Goal: Navigation & Orientation: Find specific page/section

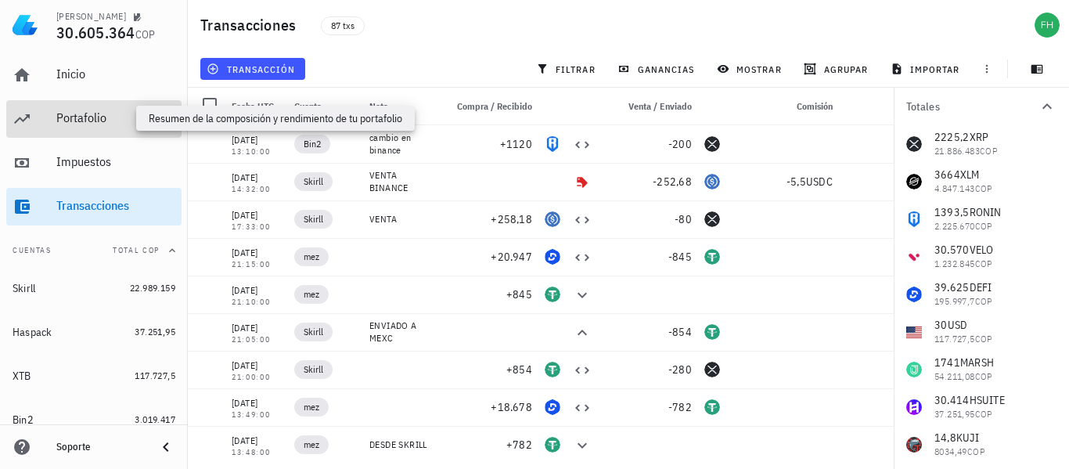
click at [102, 118] on div "Portafolio" at bounding box center [115, 117] width 119 height 15
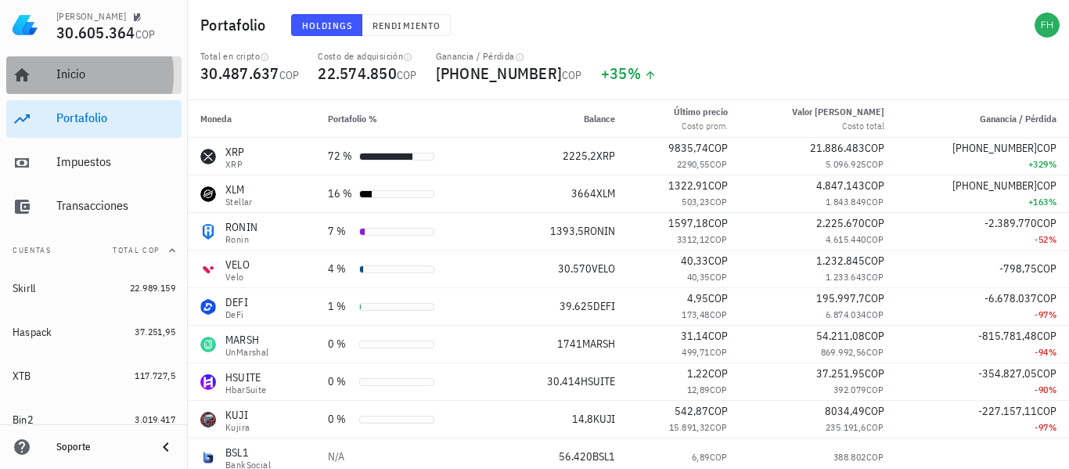
click at [53, 72] on link "Inicio" at bounding box center [93, 75] width 175 height 38
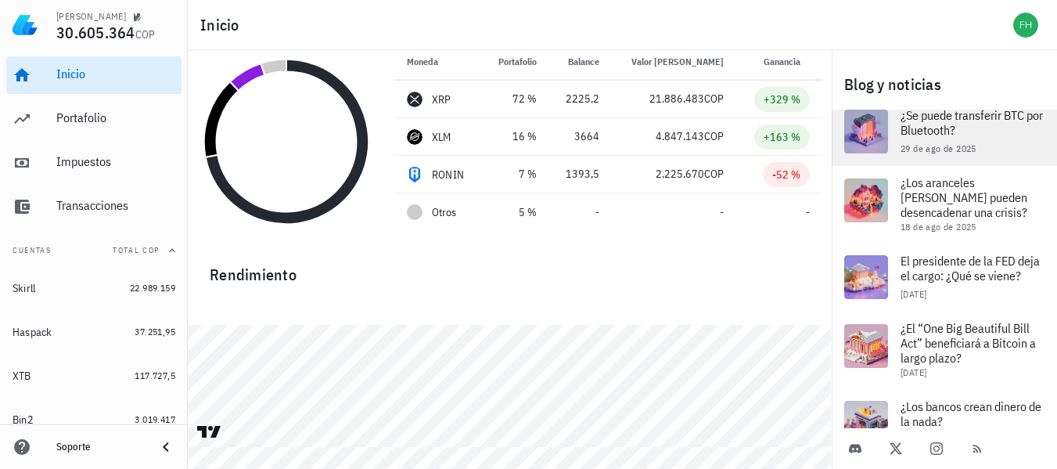
scroll to position [313, 0]
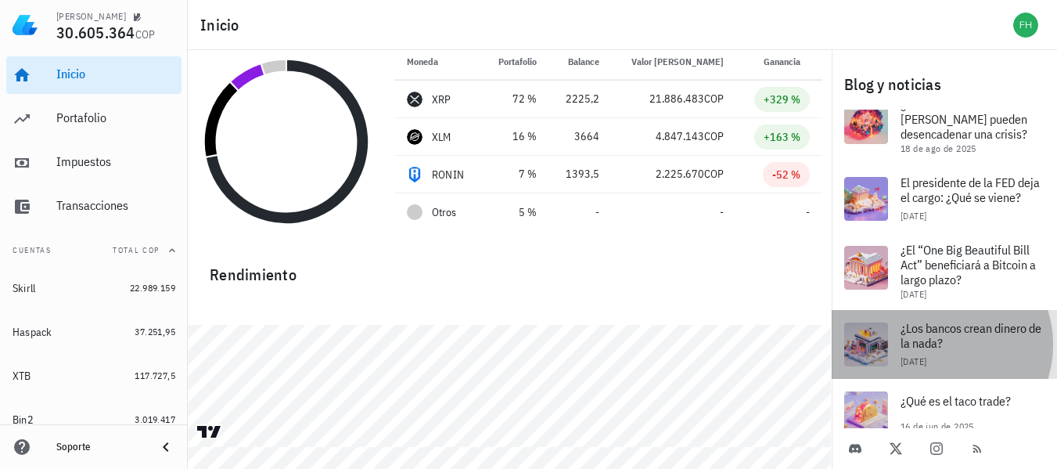
click at [941, 341] on span "¿Los bancos crean dinero de la nada?" at bounding box center [970, 335] width 141 height 31
